Goal: Check status: Check status

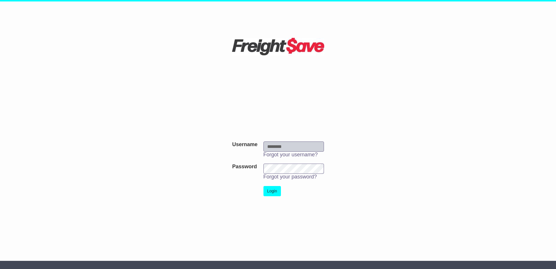
type input "**********"
click at [269, 189] on button "Login" at bounding box center [271, 191] width 17 height 10
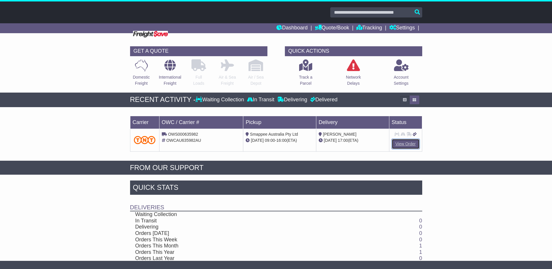
click at [403, 145] on link "View Order" at bounding box center [405, 144] width 28 height 10
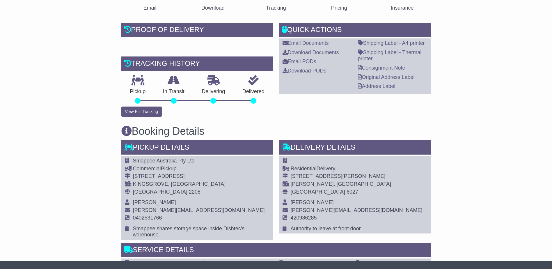
scroll to position [116, 0]
click at [195, 47] on img at bounding box center [197, 44] width 5 height 5
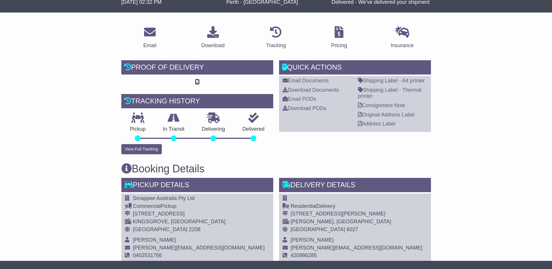
scroll to position [0, 0]
